Goal: Information Seeking & Learning: Find specific fact

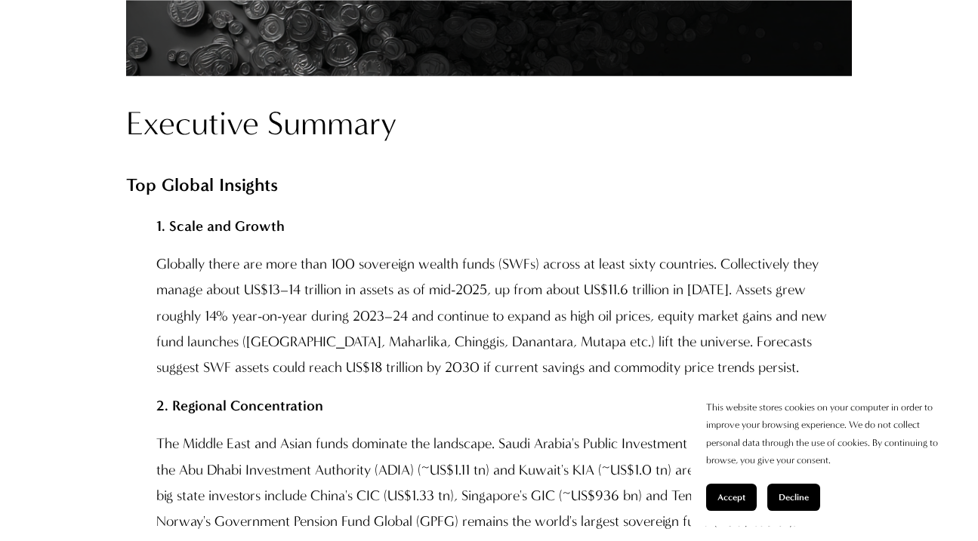
scroll to position [1170, 0]
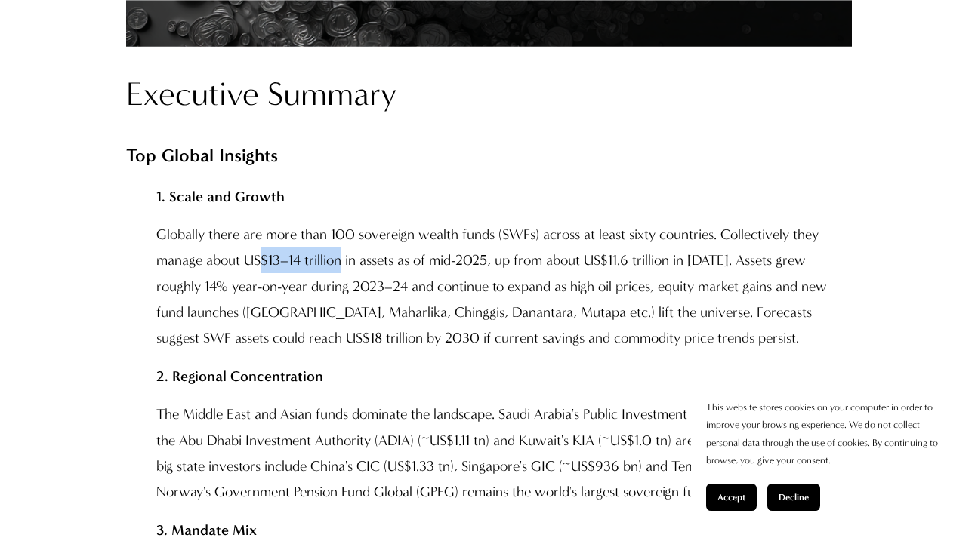
drag, startPoint x: 260, startPoint y: 258, endPoint x: 342, endPoint y: 256, distance: 81.6
click at [342, 256] on p "Globally there are more than 100 sovereign wealth funds (SWFs) across at least …" at bounding box center [504, 287] width 696 height 130
drag, startPoint x: 394, startPoint y: 259, endPoint x: 267, endPoint y: 256, distance: 126.9
click at [267, 256] on p "Globally there are more than 100 sovereign wealth funds (SWFs) across at least …" at bounding box center [504, 287] width 696 height 130
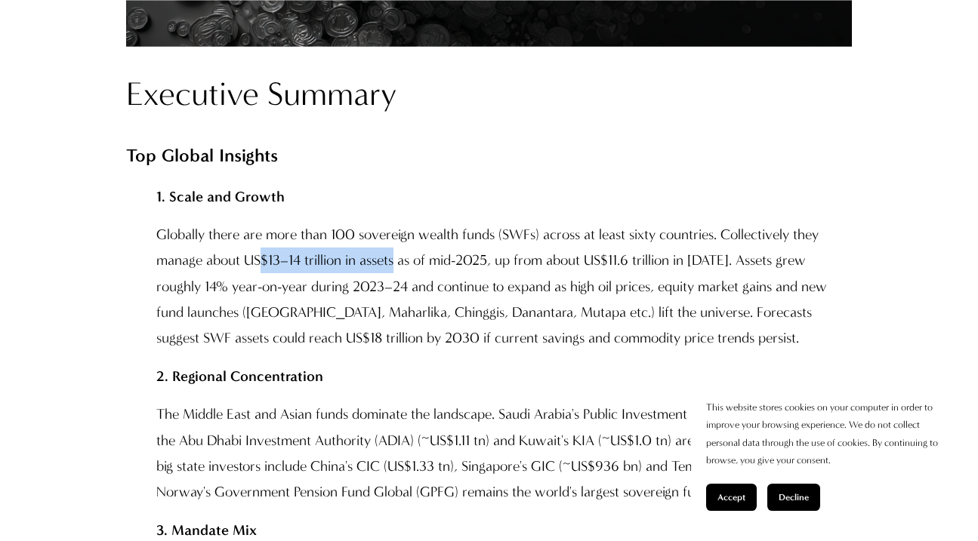
drag, startPoint x: 258, startPoint y: 258, endPoint x: 393, endPoint y: 255, distance: 135.2
click at [393, 255] on p "Globally there are more than 100 sovereign wealth funds (SWFs) across at least …" at bounding box center [504, 287] width 696 height 130
copy p "$13–14 trillion in assets"
